Goal: Task Accomplishment & Management: Use online tool/utility

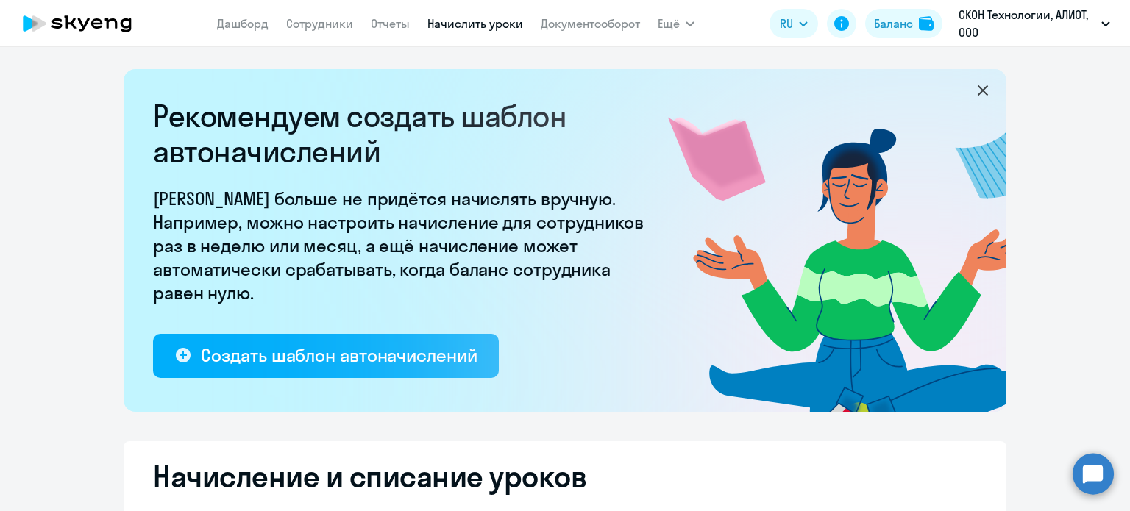
select select "10"
click at [444, 24] on link "Начислить уроки" at bounding box center [475, 23] width 96 height 15
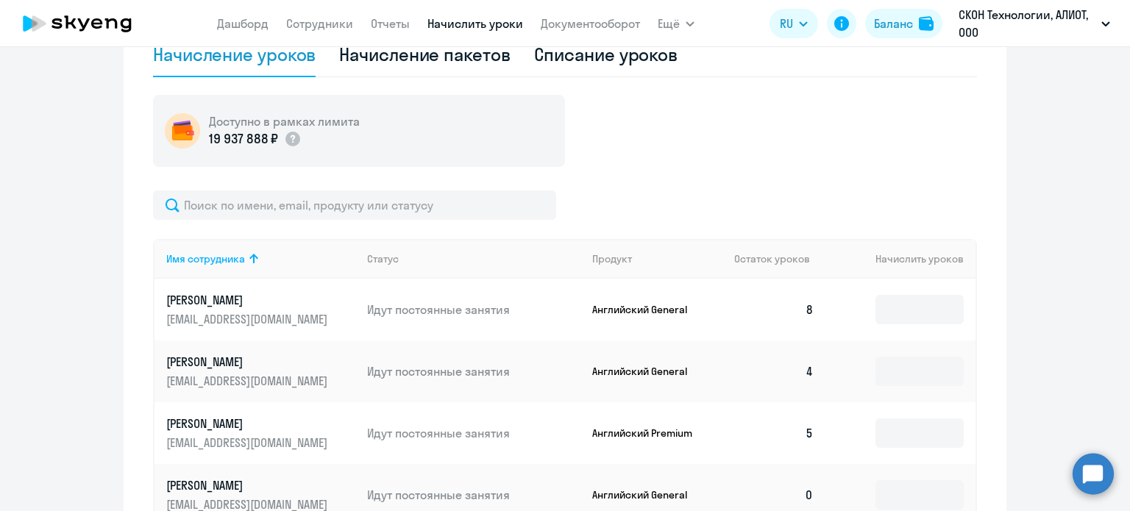
scroll to position [589, 0]
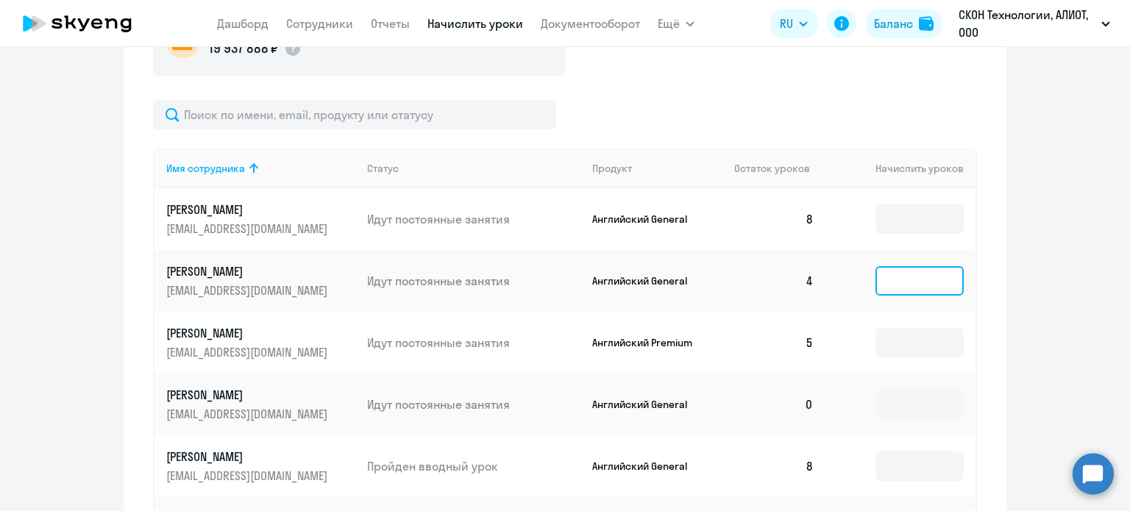
click at [926, 287] on input at bounding box center [919, 280] width 88 height 29
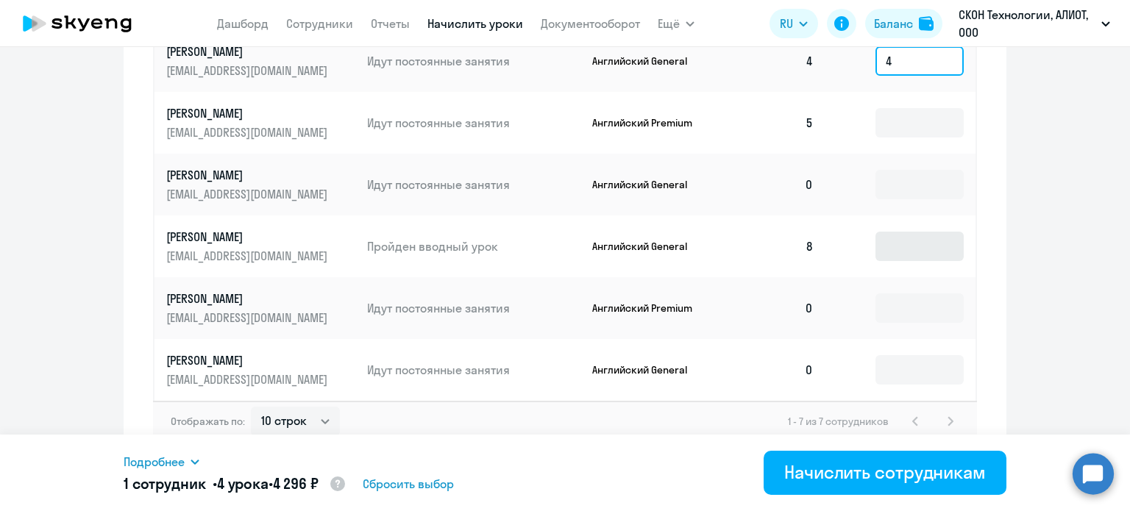
scroll to position [809, 0]
type input "4"
click at [935, 311] on input at bounding box center [919, 307] width 88 height 29
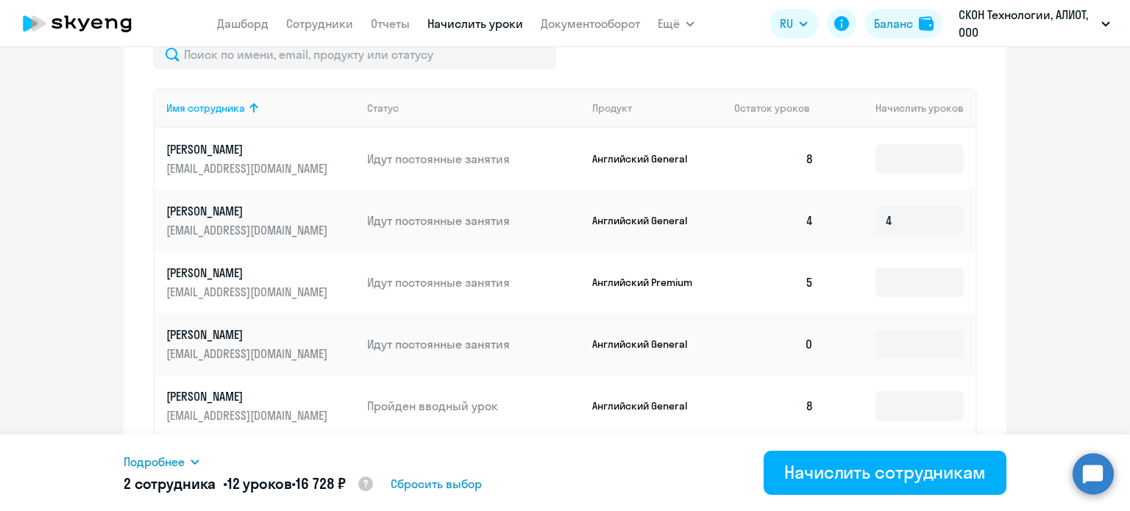
scroll to position [674, 0]
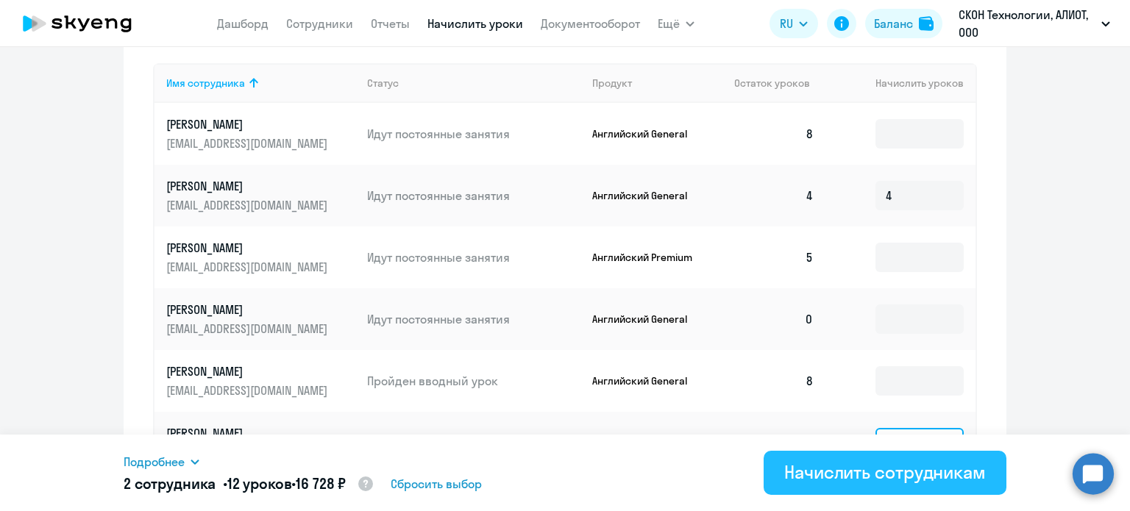
type input "8"
click at [847, 479] on div "Начислить сотрудникам" at bounding box center [885, 473] width 202 height 24
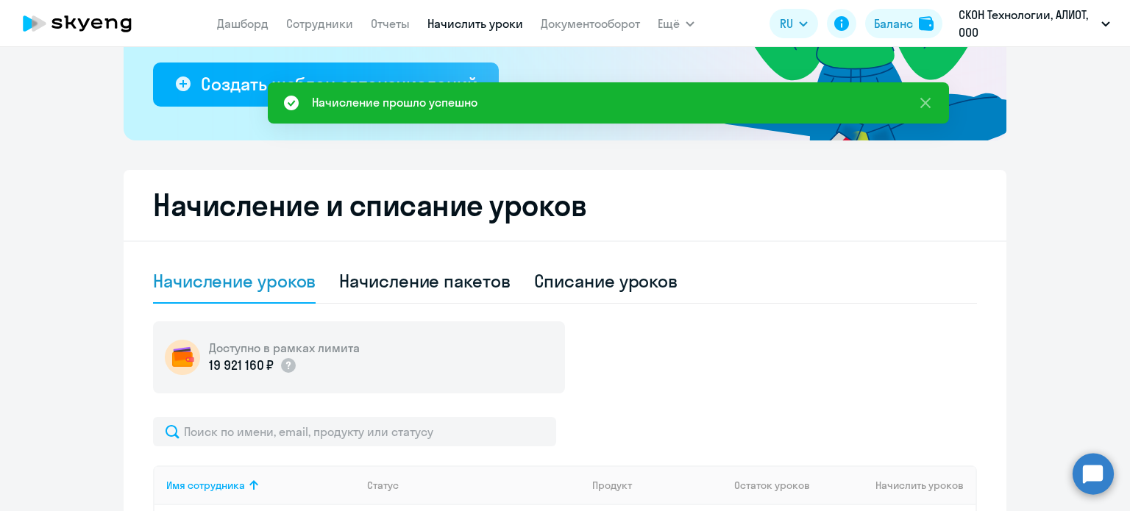
scroll to position [159, 0]
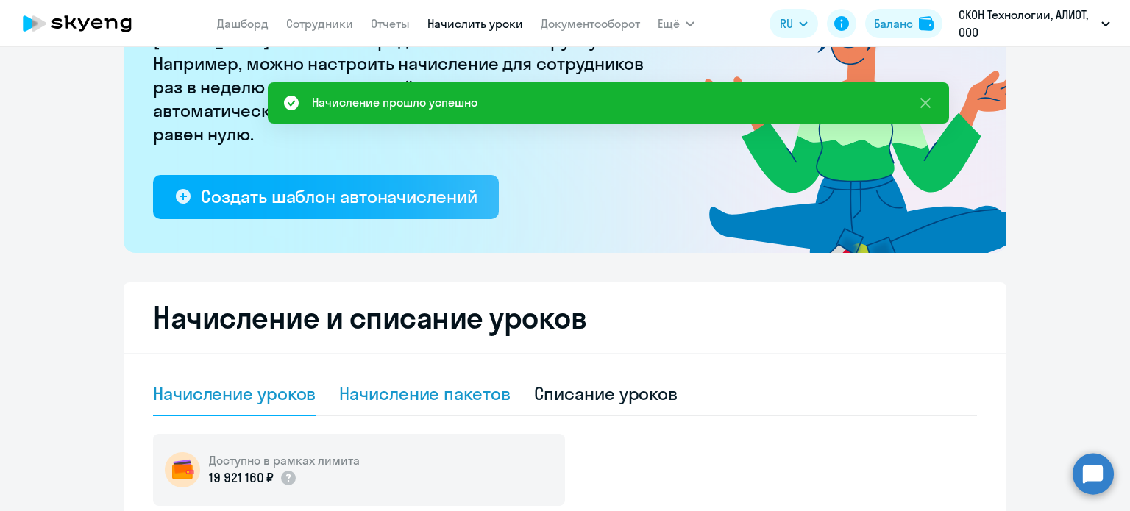
click at [416, 398] on div "Начисление пакетов" at bounding box center [424, 394] width 171 height 24
select select "10"
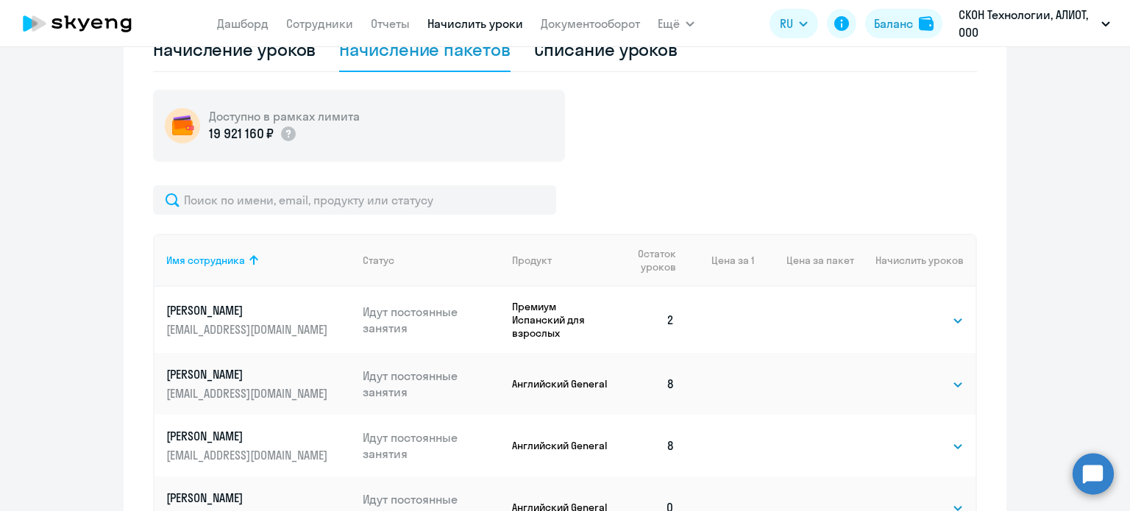
scroll to position [527, 0]
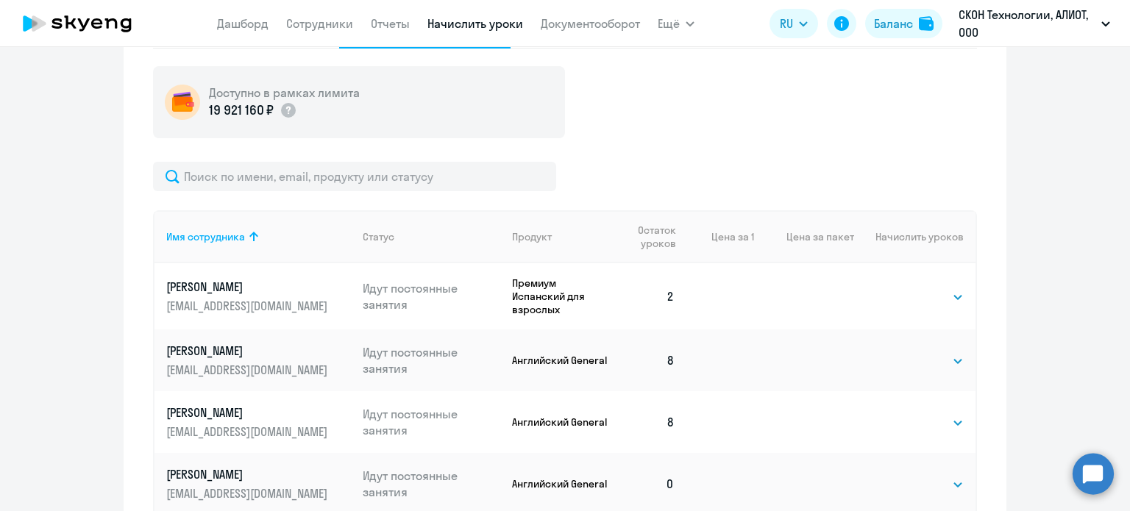
click at [923, 306] on td "Выбрать 4 8 16 32 64 96 128 Выбрать" at bounding box center [914, 296] width 121 height 66
click at [936, 296] on select "Выбрать 4 8 16 32 64 96 128" at bounding box center [933, 297] width 60 height 18
select select "4"
click at [903, 288] on select "Выбрать 4 8 16 32 64 96 128" at bounding box center [933, 297] width 60 height 18
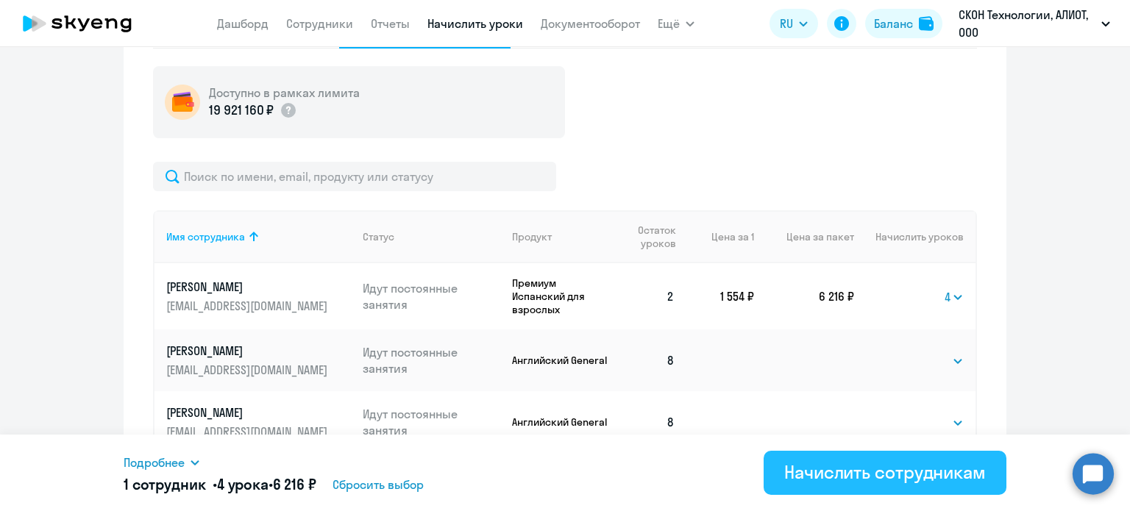
click at [880, 470] on div "Начислить сотрудникам" at bounding box center [885, 473] width 202 height 24
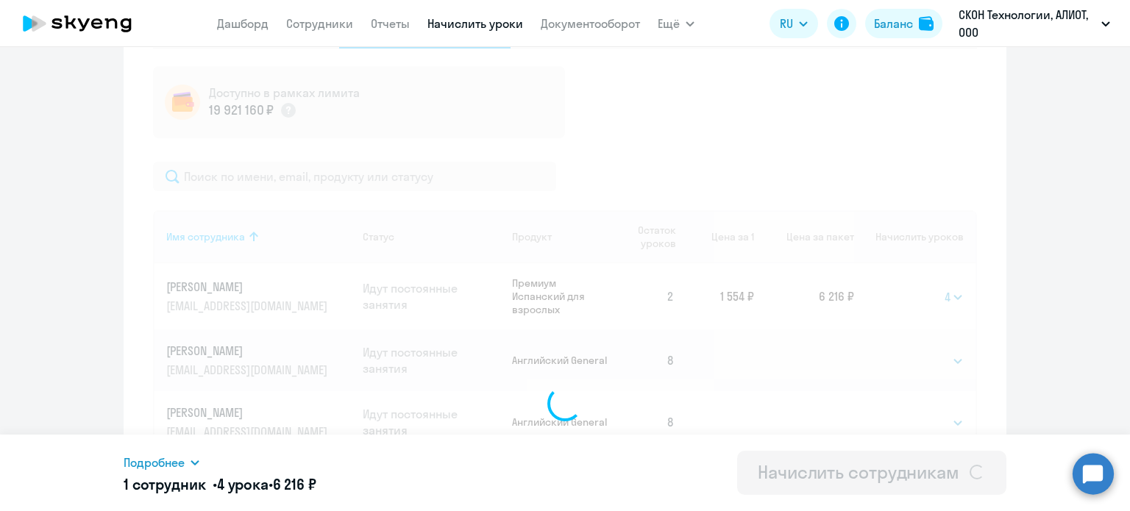
select select
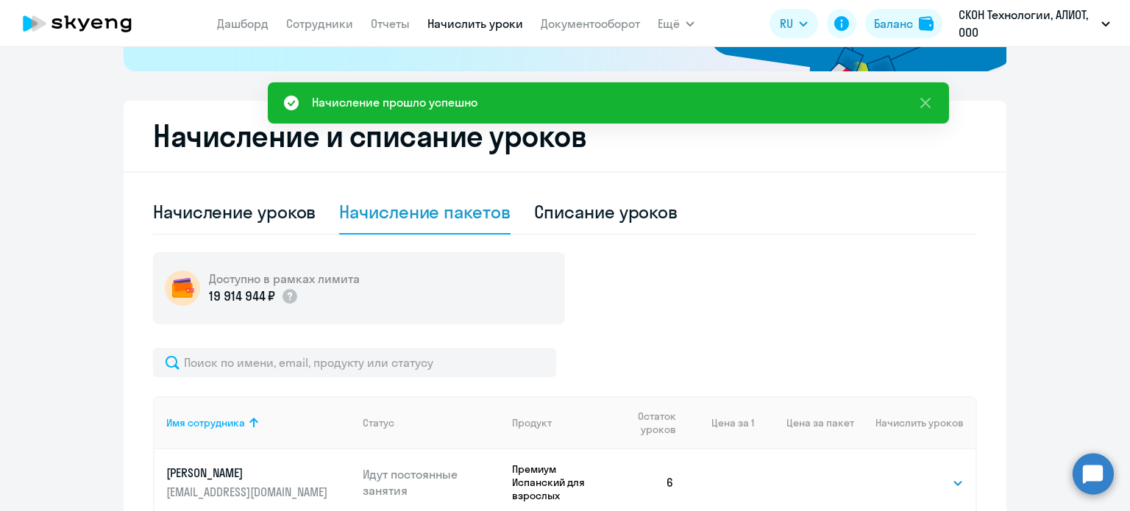
scroll to position [159, 0]
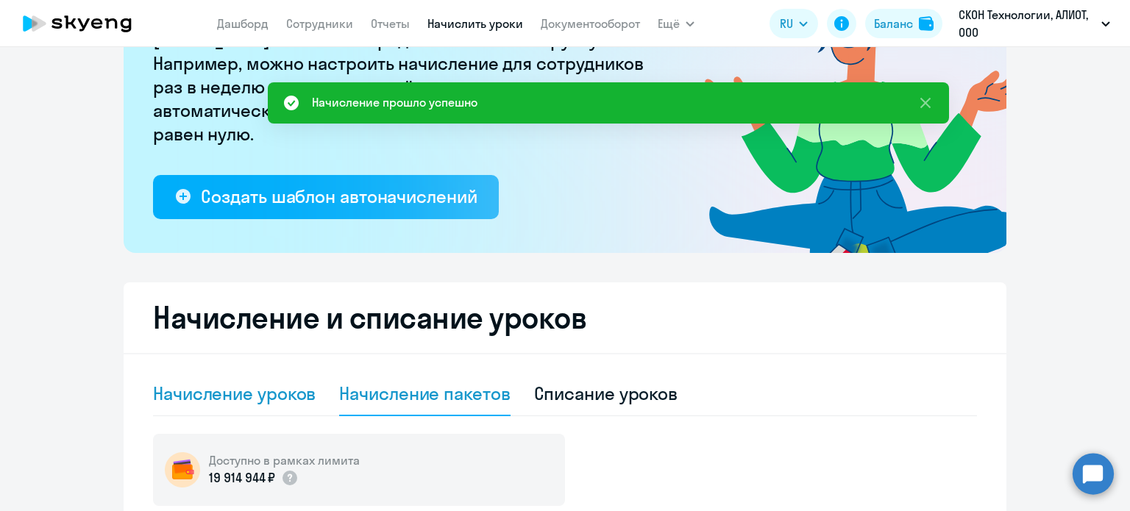
click at [240, 391] on div "Начисление уроков" at bounding box center [234, 394] width 163 height 24
select select "10"
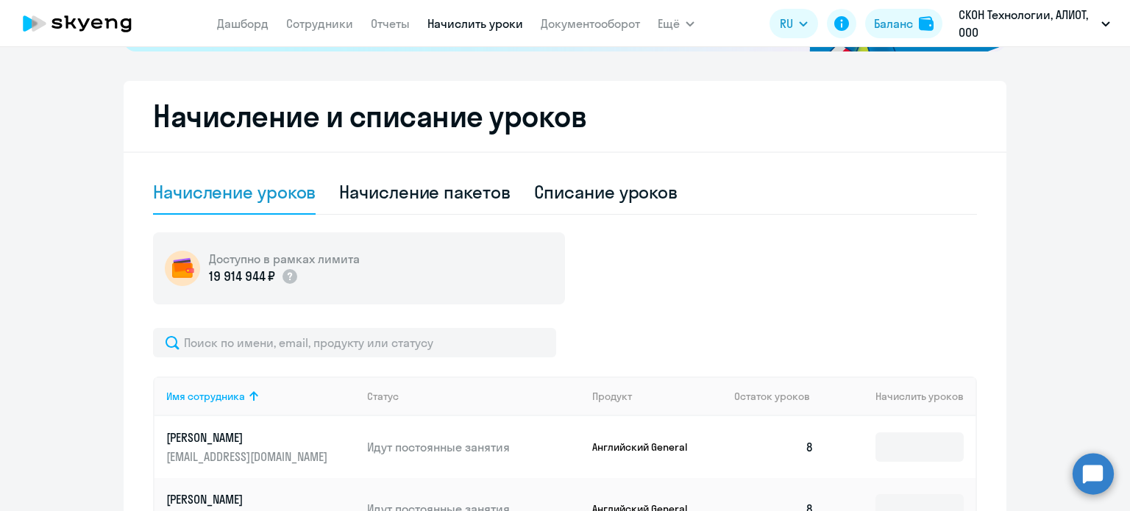
scroll to position [306, 0]
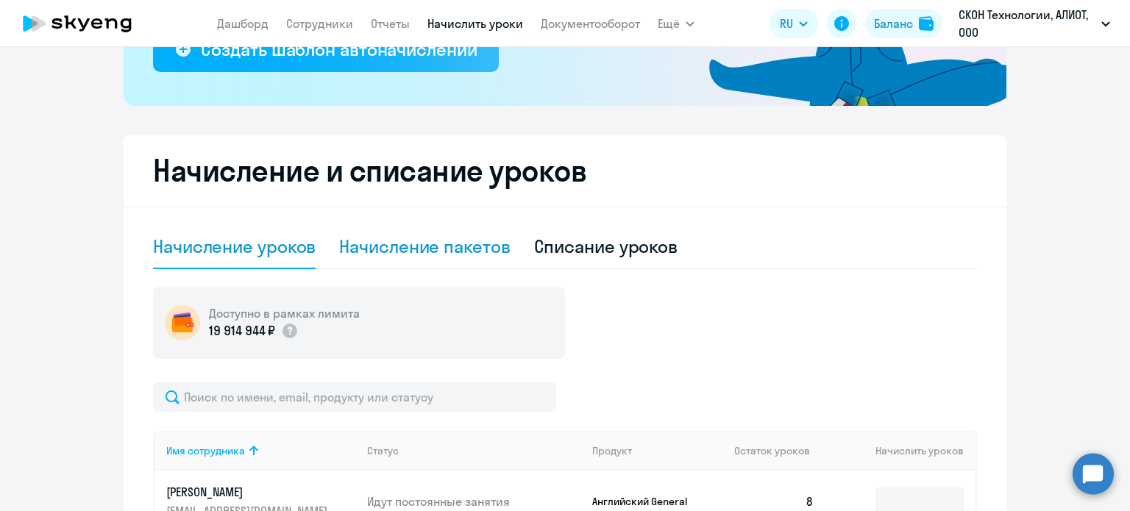
click at [424, 240] on div "Начисление пакетов" at bounding box center [424, 247] width 171 height 24
select select "10"
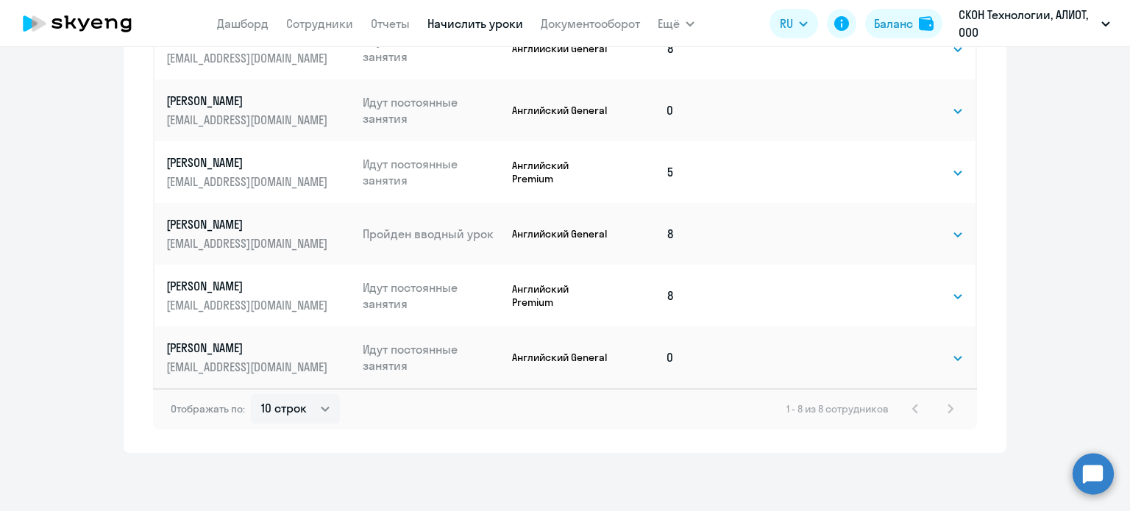
scroll to position [459, 0]
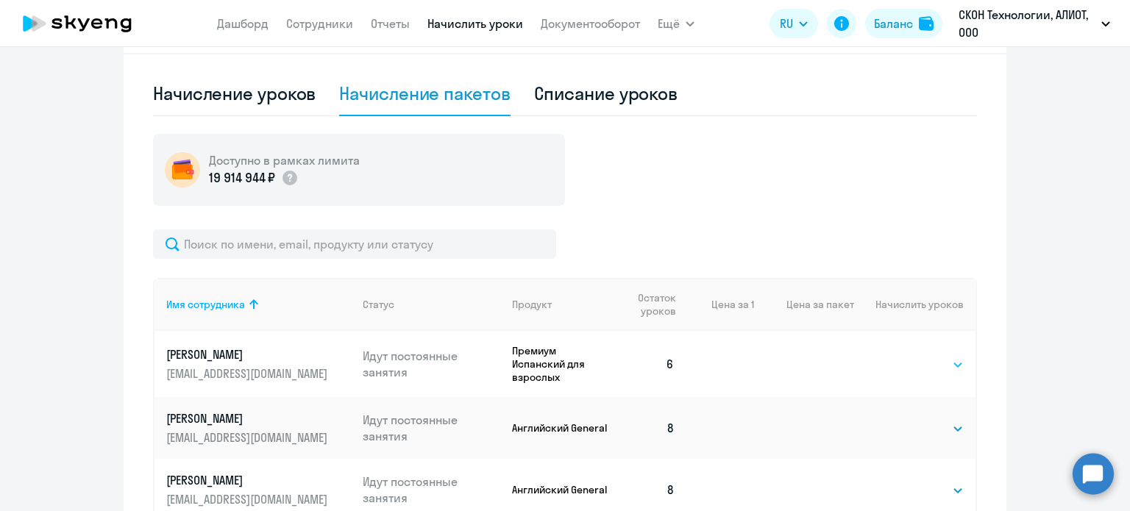
click at [927, 356] on div "Выбрать 4 8 16 32 64 96 128 Выбрать" at bounding box center [933, 364] width 60 height 19
click at [927, 359] on select "Выбрать 4 8 16 32 64 96 128" at bounding box center [933, 365] width 60 height 18
click at [1009, 299] on ng-component "Рекомендуем создать шаблон автоначислений Уроки больше не придётся начислять вр…" at bounding box center [565, 252] width 1130 height 1284
